Goal: Task Accomplishment & Management: Use online tool/utility

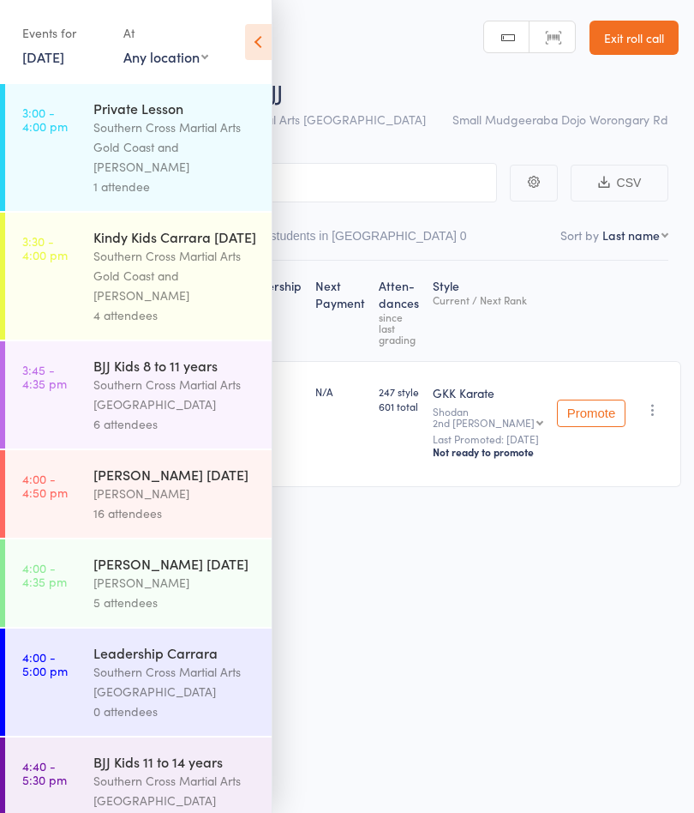
click at [60, 56] on link "[DATE]" at bounding box center [43, 56] width 42 height 19
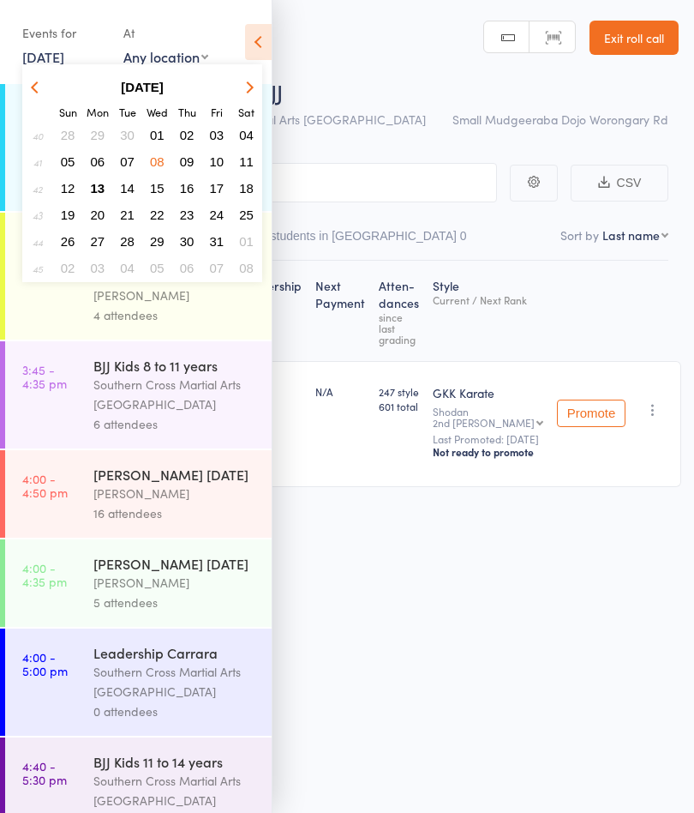
click at [97, 186] on span "13" at bounding box center [98, 188] width 15 height 15
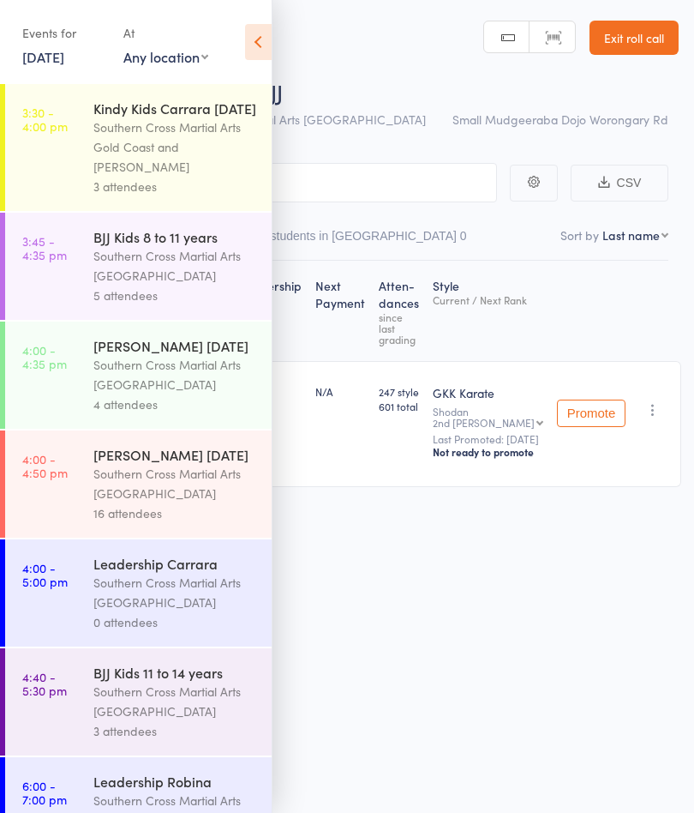
click at [213, 281] on div "Southern Cross Martial Arts [GEOGRAPHIC_DATA]" at bounding box center [175, 265] width 164 height 39
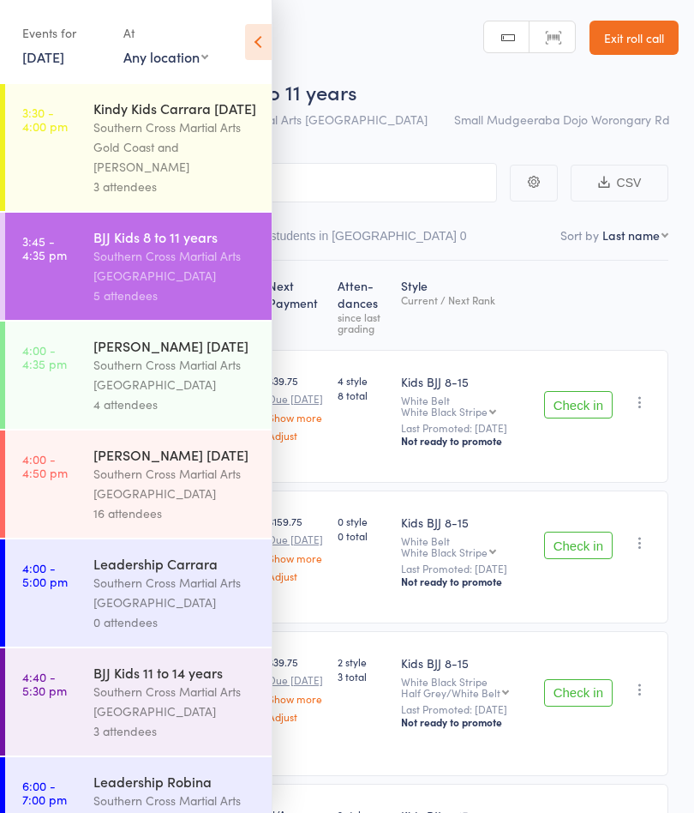
click at [258, 40] on icon at bounding box center [258, 42] width 27 height 36
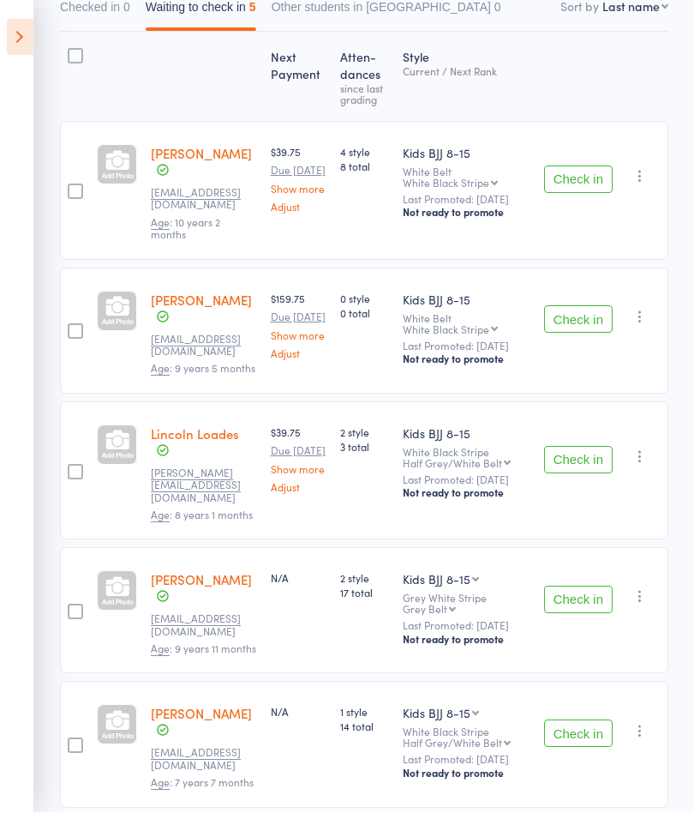
scroll to position [227, 0]
click at [582, 732] on button "Check in" at bounding box center [578, 734] width 69 height 27
click at [593, 593] on button "Check in" at bounding box center [578, 600] width 69 height 27
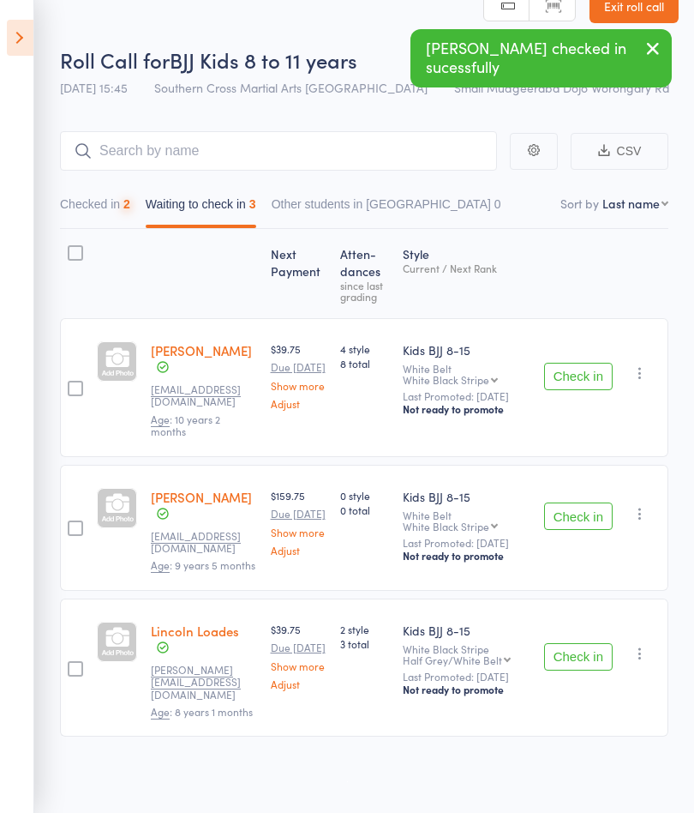
scroll to position [26, 0]
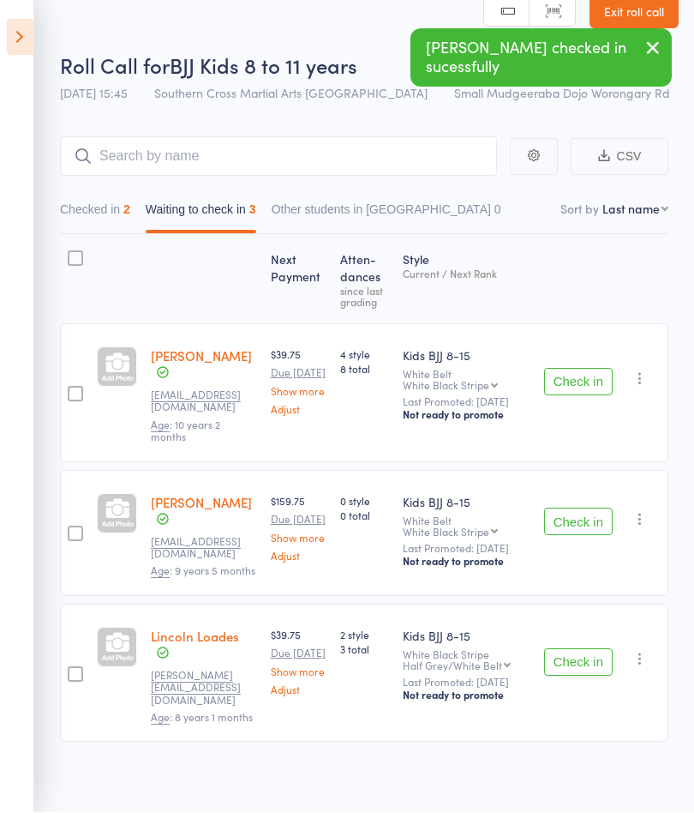
click at [10, 48] on icon at bounding box center [20, 38] width 27 height 36
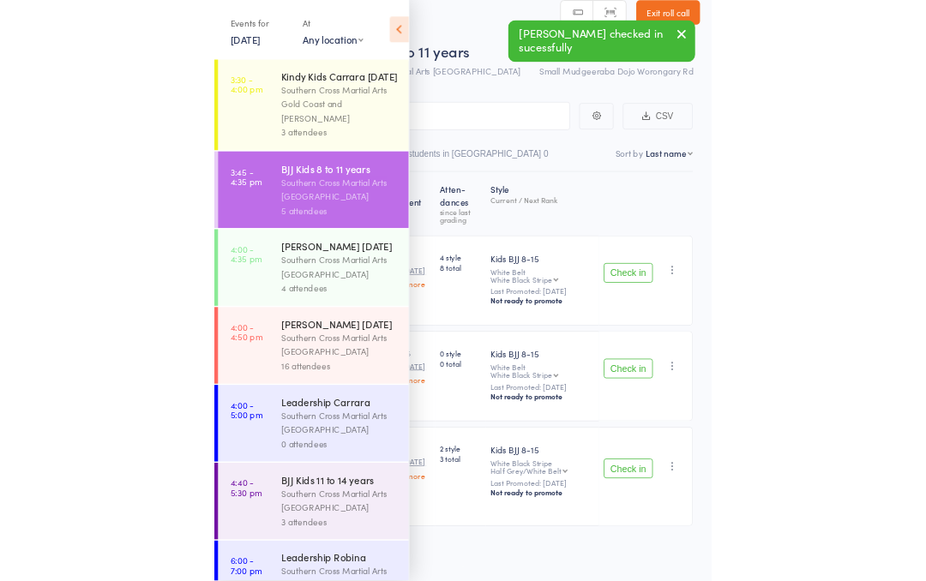
scroll to position [1, 0]
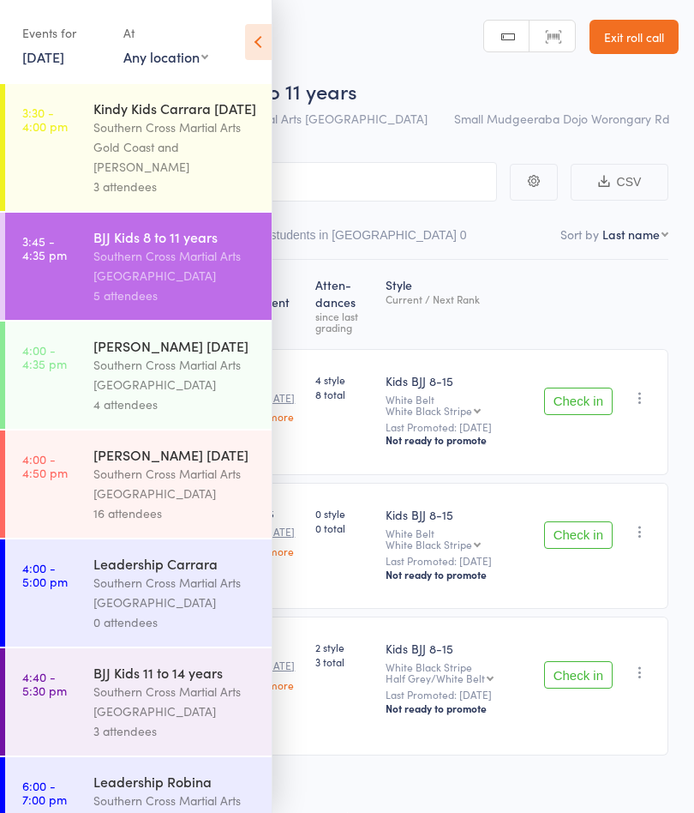
click at [143, 721] on div "Southern Cross Martial Arts [GEOGRAPHIC_DATA]" at bounding box center [175, 701] width 164 height 39
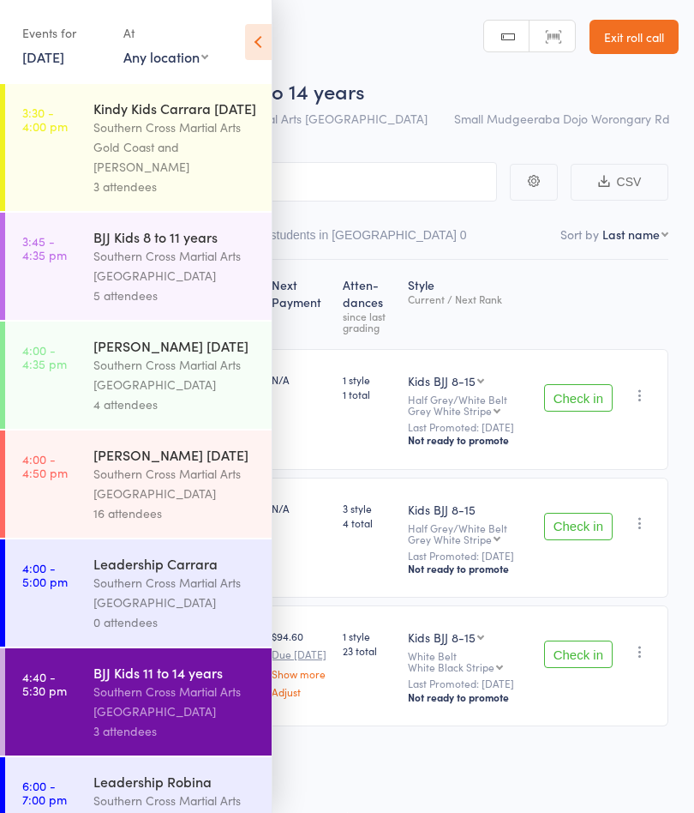
click at [266, 38] on icon at bounding box center [258, 42] width 27 height 36
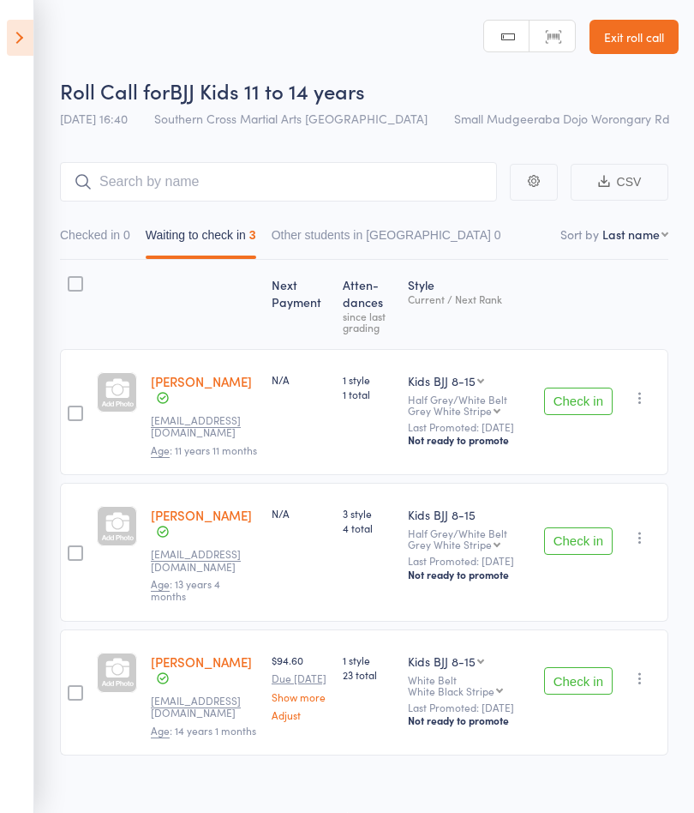
click at [29, 29] on icon at bounding box center [20, 38] width 27 height 36
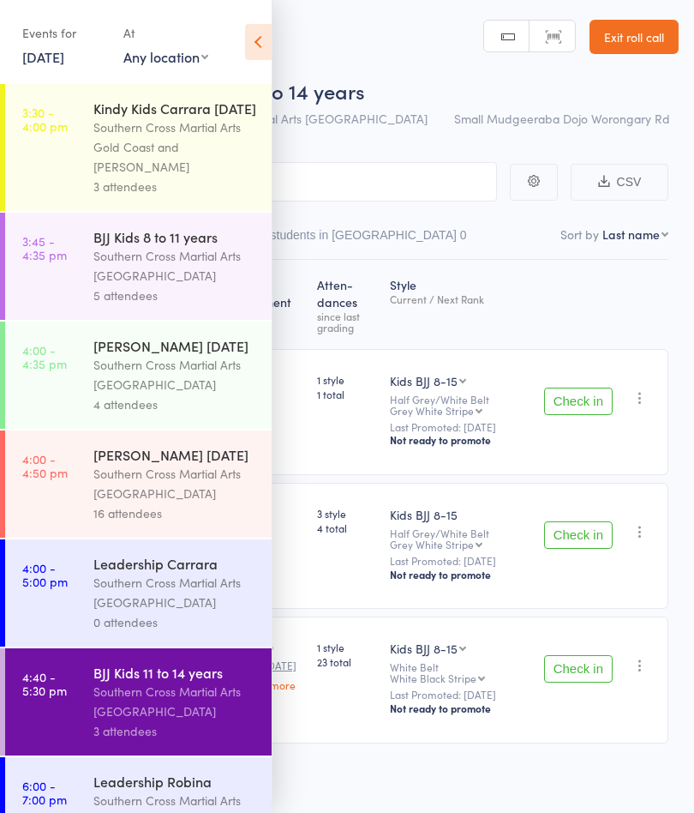
click at [200, 285] on div "Southern Cross Martial Arts [GEOGRAPHIC_DATA]" at bounding box center [175, 265] width 164 height 39
